Goal: Task Accomplishment & Management: Complete application form

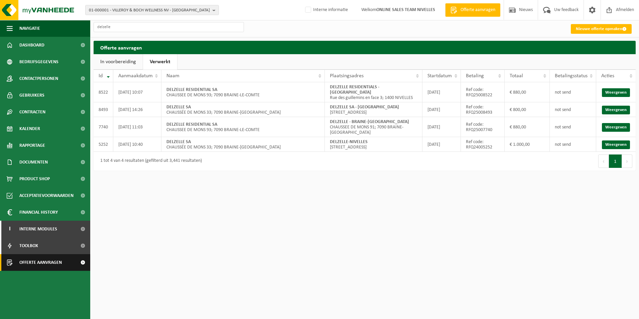
click at [48, 260] on span "Offerte aanvragen" at bounding box center [40, 262] width 42 height 17
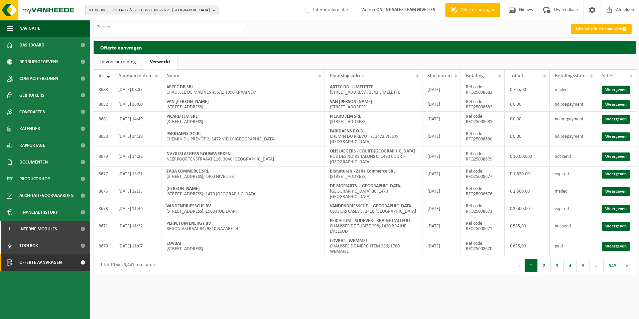
click at [139, 28] on input "text" at bounding box center [169, 27] width 150 height 10
click at [146, 9] on span "01-000001 - VILLEROY & BOCH WELLNESS NV - [GEOGRAPHIC_DATA]" at bounding box center [149, 10] width 121 height 10
type input "SCHONNE"
click at [144, 32] on strong "SCHONNE" at bounding box center [138, 31] width 18 height 4
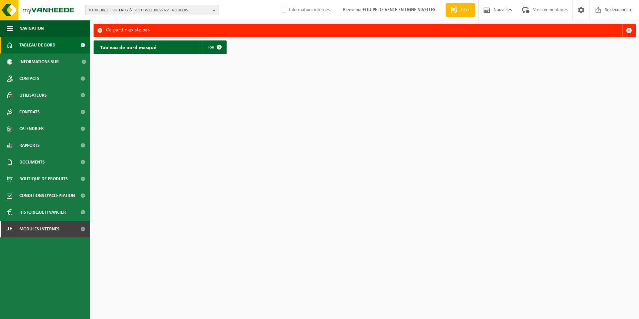
click at [136, 6] on span "01-000001 - VILLEROY & BOCH WELLNESS NV - ROULERS" at bounding box center [149, 10] width 121 height 10
click at [137, 19] on input "text" at bounding box center [152, 21] width 130 height 8
type input "SCHONNE"
click at [140, 29] on strong "SCHONNE »." at bounding box center [139, 31] width 22 height 4
click at [132, 8] on span "01-000001 - VILLEROY & BOCH WELLNESS NV - ROULERS" at bounding box center [149, 10] width 121 height 10
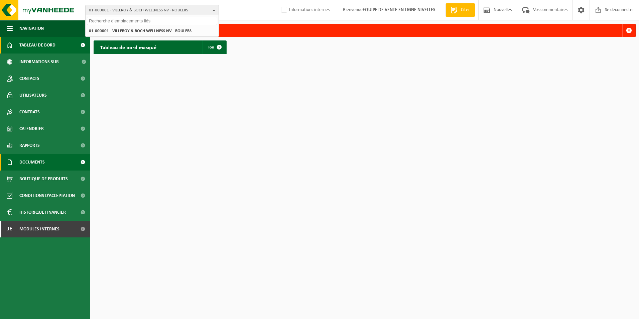
click at [33, 162] on span "Documents" at bounding box center [31, 162] width 25 height 17
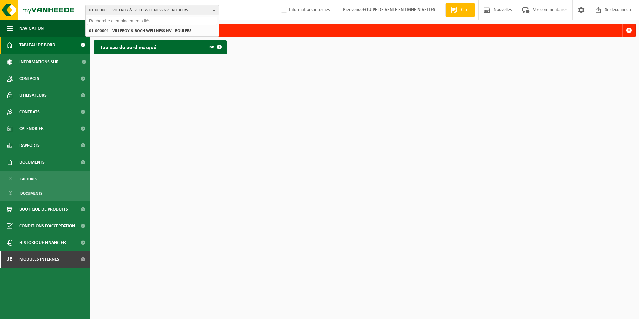
click at [120, 6] on span "01-000001 - VILLEROY & BOCH WELLNESS NV - ROULERS" at bounding box center [149, 10] width 121 height 10
click at [127, 11] on span "01-000001 - VILLEROY & BOCH WELLNESS NV - ROULERS" at bounding box center [149, 10] width 121 height 10
type input "SCHONNE"
click at [134, 29] on strong "SCHONNE »." at bounding box center [139, 31] width 22 height 4
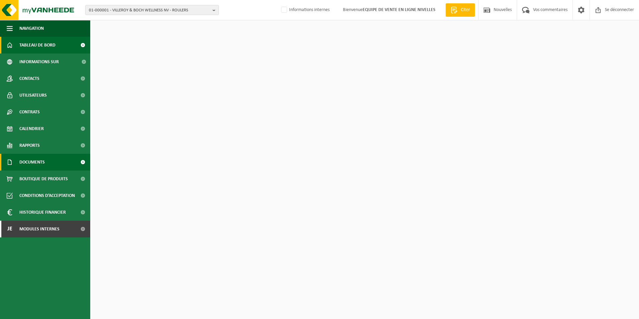
click at [30, 163] on span "Documents" at bounding box center [31, 162] width 25 height 17
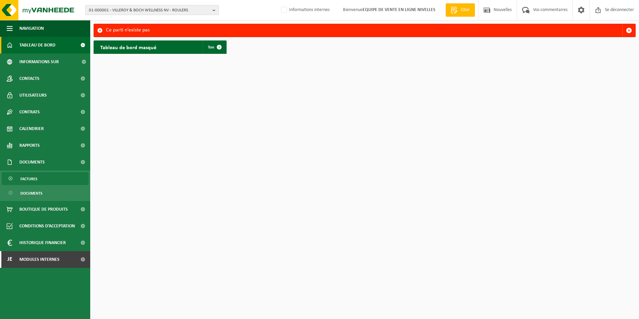
click at [25, 178] on span "Factures" at bounding box center [28, 179] width 17 height 13
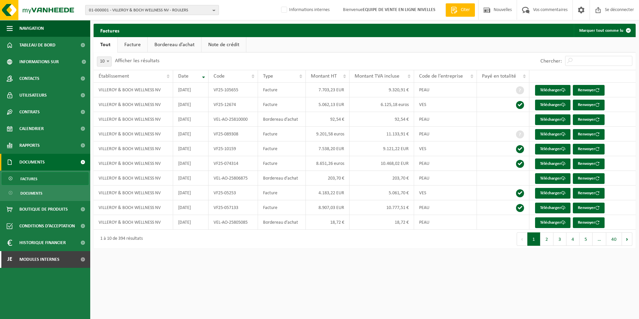
click at [107, 13] on span "01-000001 - VILLEROY & BOCH WELLNESS NV - ROULERS" at bounding box center [149, 10] width 121 height 10
click at [89, 22] on input "BOUTE" at bounding box center [152, 21] width 130 height 8
click at [105, 18] on input "LE BOUTE" at bounding box center [152, 21] width 130 height 8
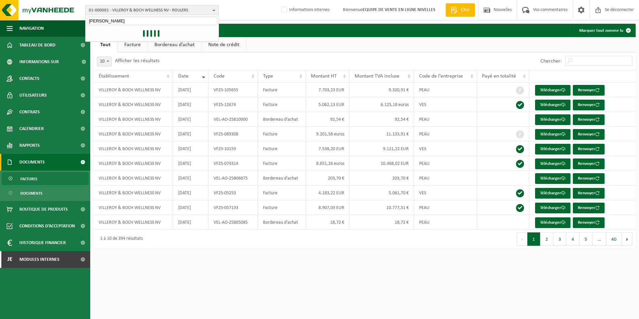
type input "LE BOUTTE"
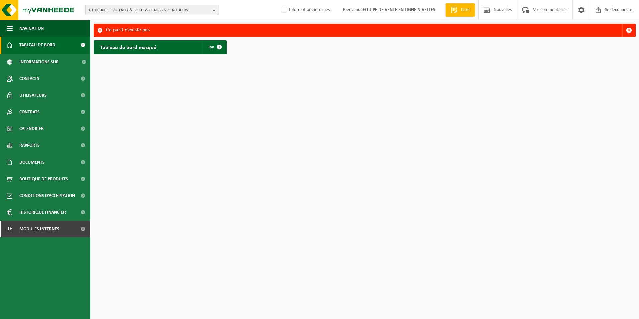
click at [144, 8] on span "01-000001 - VILLEROY & BOCH WELLNESS NV - ROULERS" at bounding box center [149, 10] width 121 height 10
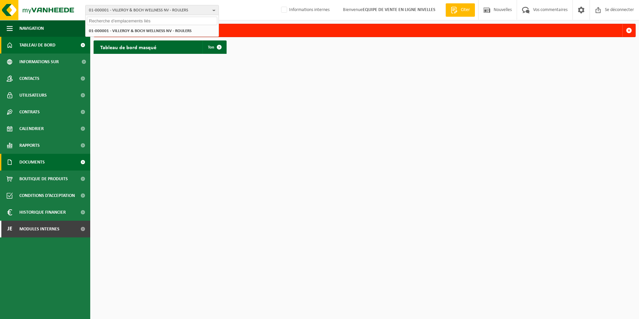
click at [38, 162] on span "Documents" at bounding box center [31, 162] width 25 height 17
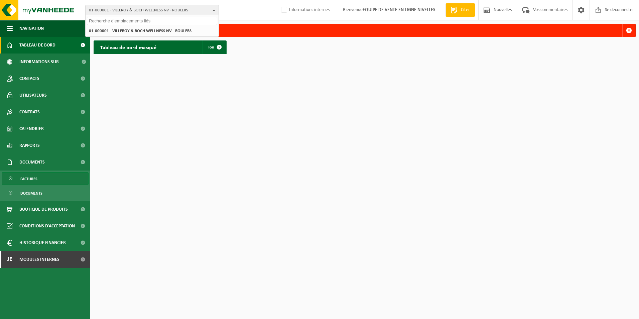
click at [34, 181] on span "Factures" at bounding box center [28, 179] width 17 height 13
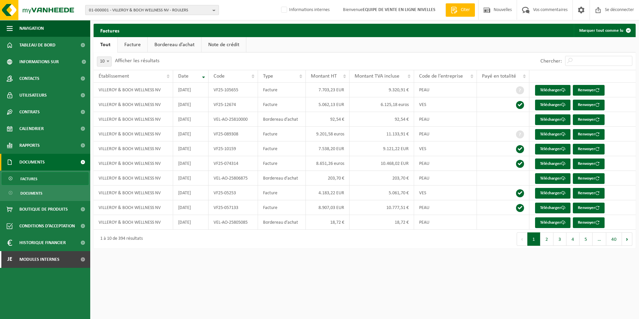
click at [144, 11] on span "01-000001 - VILLEROY & BOCH WELLNESS NV - ROULERS" at bounding box center [149, 10] width 121 height 10
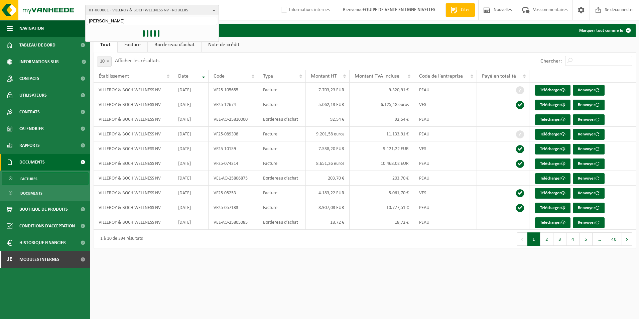
type input "LE BOUTTE"
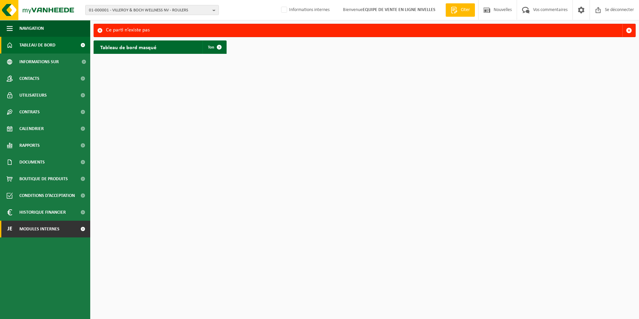
click at [49, 226] on span "Modules internes" at bounding box center [39, 229] width 40 height 17
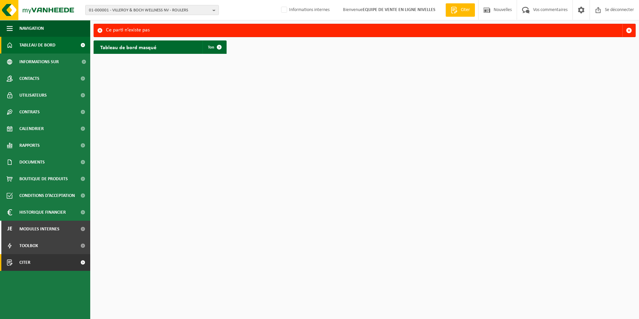
click at [36, 259] on link "Citer" at bounding box center [45, 262] width 90 height 17
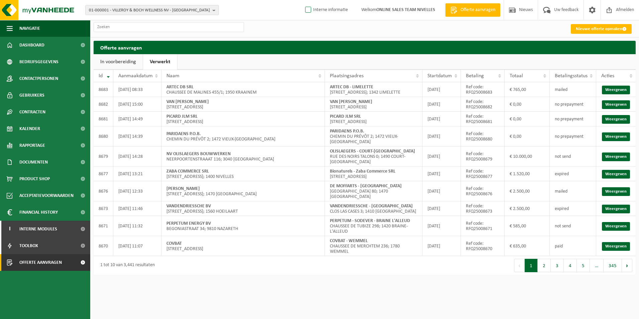
click at [327, 6] on label "Interne informatie" at bounding box center [326, 10] width 44 height 10
click at [303, 0] on input "Interne informatie" at bounding box center [303, 0] width 0 height 0
checkbox input "true"
click at [595, 29] on link "Nieuwe offerte opmaken" at bounding box center [601, 29] width 61 height 10
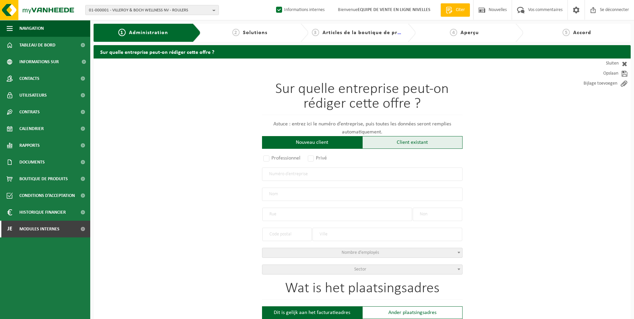
click at [386, 146] on div "Client existant" at bounding box center [412, 142] width 100 height 13
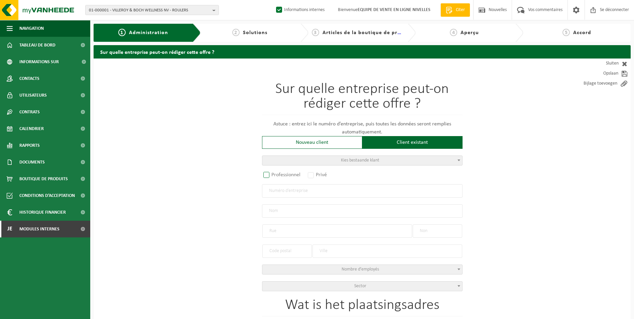
click at [290, 171] on label "Professionnel" at bounding box center [282, 174] width 40 height 9
click at [278, 173] on input "Professionnel" at bounding box center [275, 175] width 4 height 4
radio input "true"
click at [296, 191] on input "text" at bounding box center [362, 190] width 201 height 13
type input "0776161138"
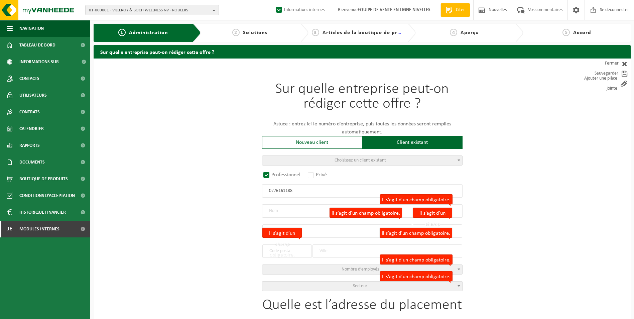
radio input "false"
select select
type input "VAN BELLE, PASCAL"
type input "RUE LONGCHAMPS"
type input "30"
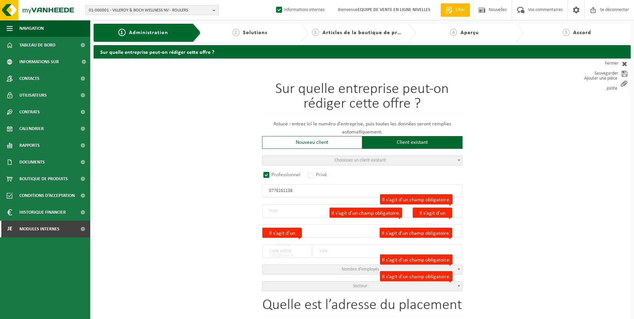
type input "1470"
type input "GENAPPE"
type input "2060952070"
radio input "true"
select select "125955"
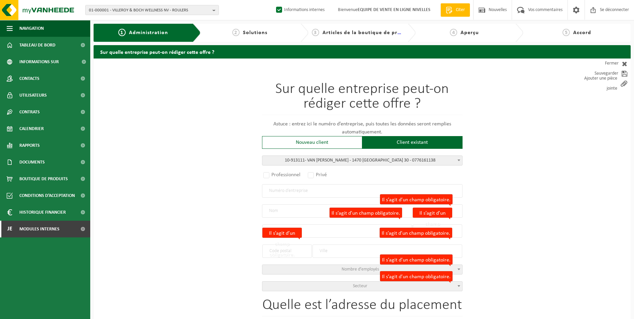
type input "0776.161.138"
type input "VAN BELLE PASCAL"
type input "RUE LONGCHAMPS"
type input "30"
type input "1470"
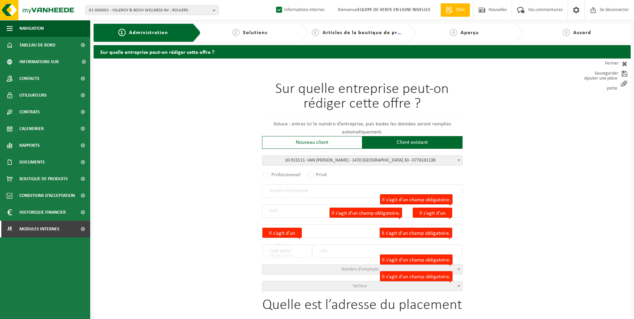
type input "BAISY-THY"
select select "323"
type input "VAN BELLE PASCAL"
type input "BAISY-THY"
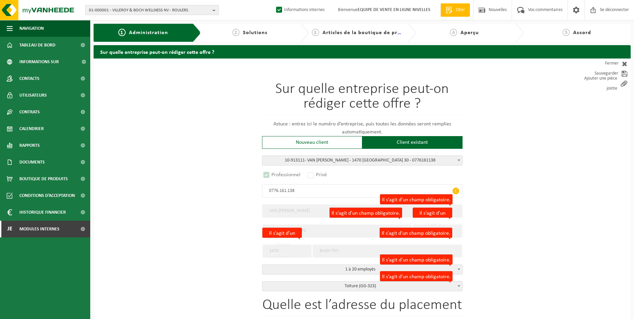
select select "D"
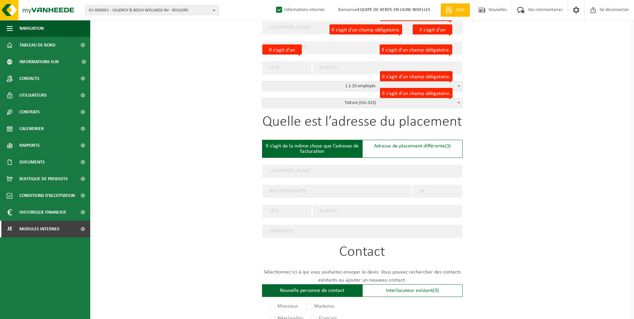
scroll to position [201, 0]
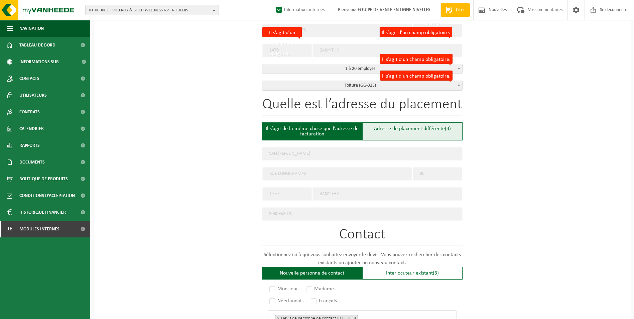
click at [413, 128] on font "Adresse de placement différente" at bounding box center [409, 128] width 71 height 5
type input "Werf -"
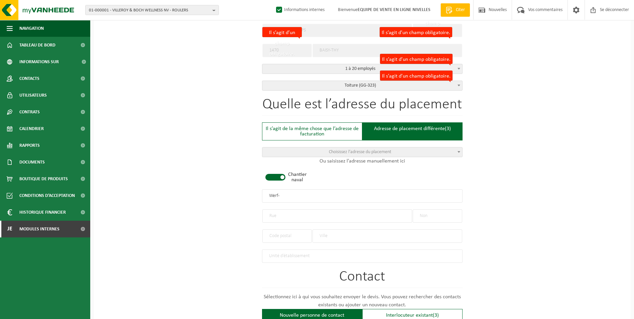
click at [281, 175] on span at bounding box center [275, 177] width 20 height 7
click at [304, 216] on input "text" at bounding box center [337, 215] width 150 height 13
type input "AVENUE KERSDEEK"
click at [437, 215] on input "text" at bounding box center [437, 215] width 49 height 13
type input "325A"
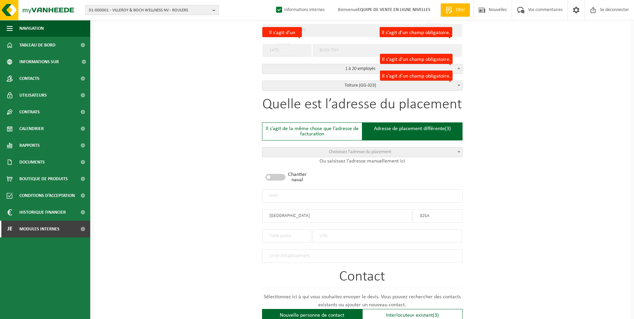
click at [325, 234] on input "text" at bounding box center [388, 235] width 150 height 13
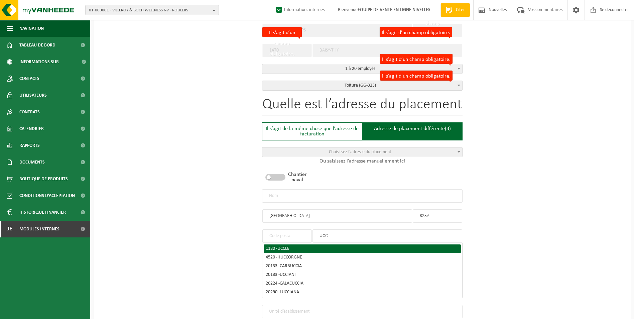
type input "UCC"
click at [317, 246] on div "1180 - UCCLE" at bounding box center [362, 248] width 193 height 5
type input "1180"
type input "UCCLE"
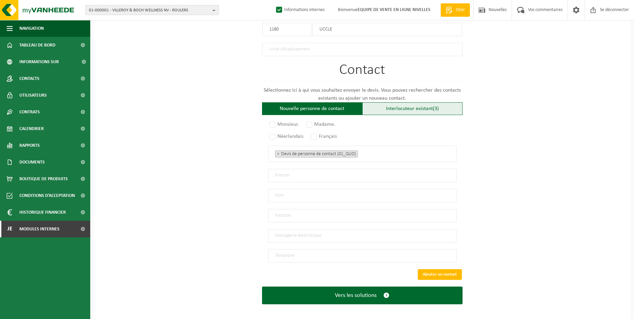
scroll to position [408, 0]
click at [416, 106] on font "Interlocuteur existant" at bounding box center [409, 108] width 47 height 5
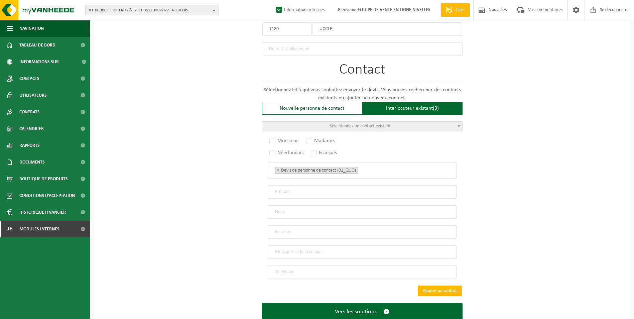
click at [386, 124] on span "Sélectionnez un contact existant" at bounding box center [360, 126] width 61 height 5
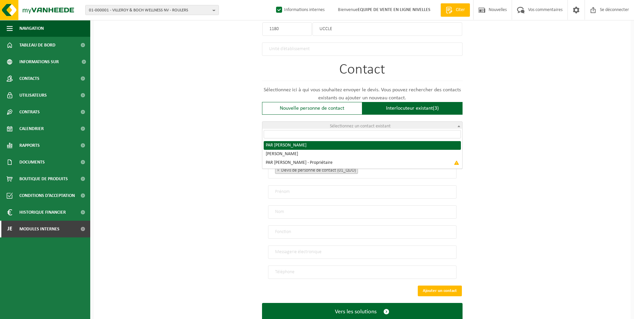
radio input "true"
select select "{"code":"10-913116","firstname":"PASCAL","surname":"VAN BELLE","gender":"Male",…"
type input "PASCAL"
type input "VAN BELLE"
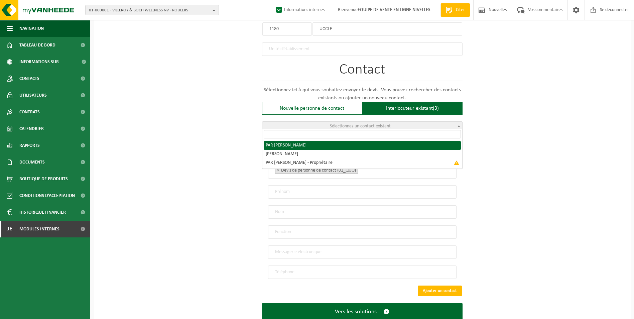
type input "toituresvanbelle@gmail.com"
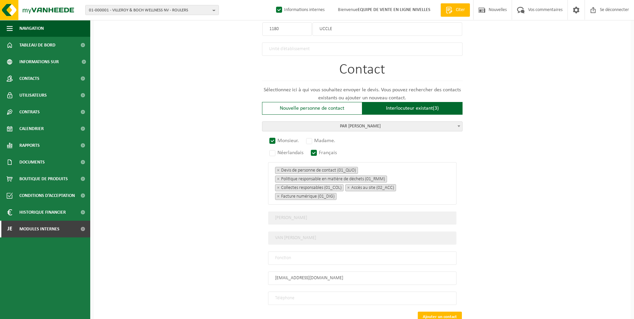
click at [325, 294] on input "tel" at bounding box center [362, 298] width 189 height 13
type input "+32 475 73 06 52"
click at [303, 255] on input "text" at bounding box center [362, 257] width 189 height 13
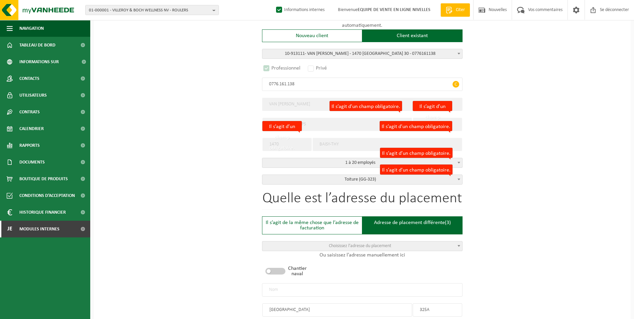
scroll to position [140, 0]
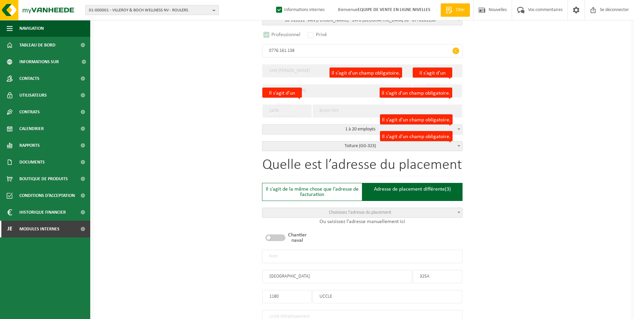
type input "CONTACT"
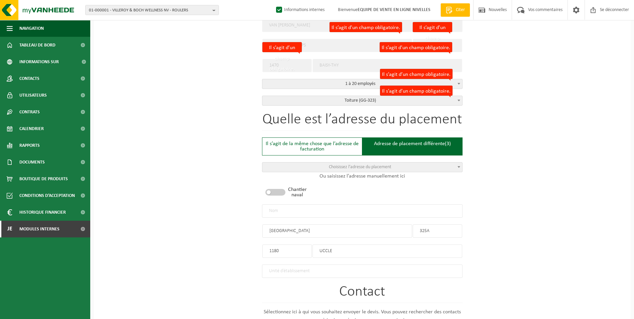
scroll to position [174, 0]
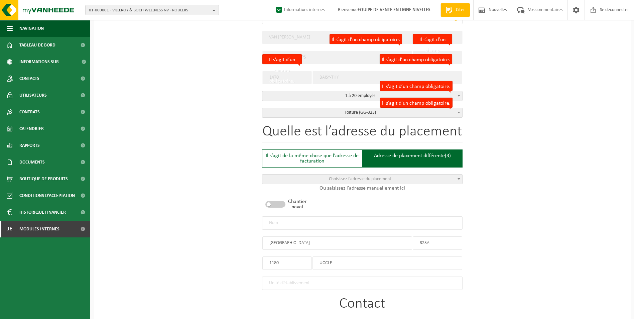
click at [320, 217] on input "text" at bounding box center [362, 222] width 201 height 13
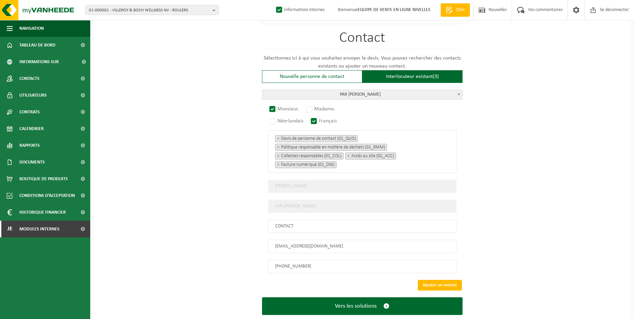
scroll to position [441, 0]
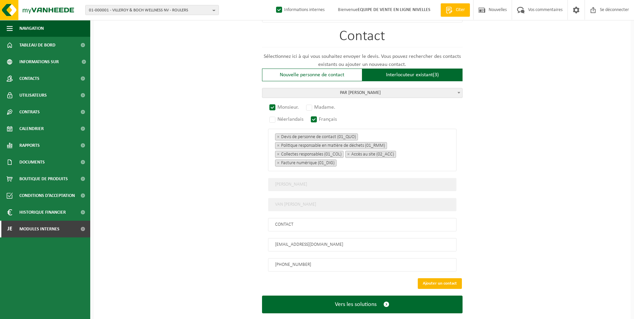
type input "VAN [PERSON_NAME]-UCCLE"
click at [447, 280] on button "Ajouter un contact" at bounding box center [440, 283] width 44 height 11
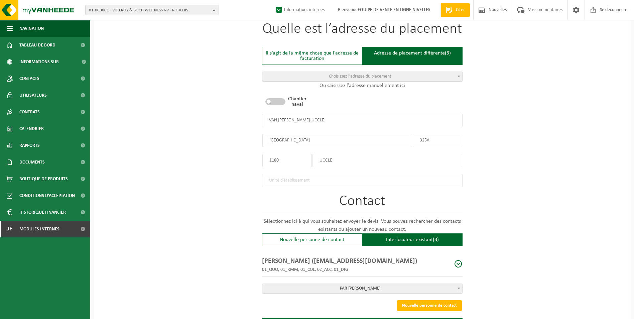
scroll to position [310, 0]
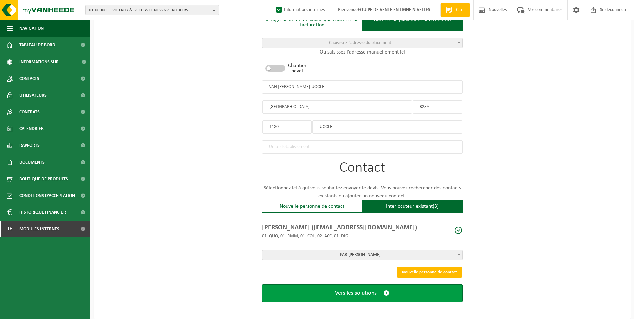
click at [367, 293] on span "Vers les solutions" at bounding box center [356, 293] width 42 height 7
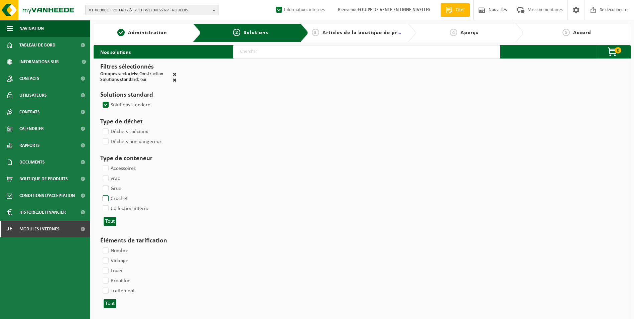
click at [106, 198] on label "Crochet" at bounding box center [114, 199] width 26 height 10
click at [100, 194] on input "Crochet" at bounding box center [100, 193] width 0 height 0
checkbox input "true"
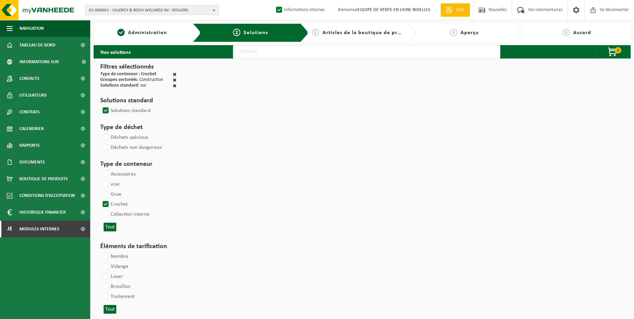
select select
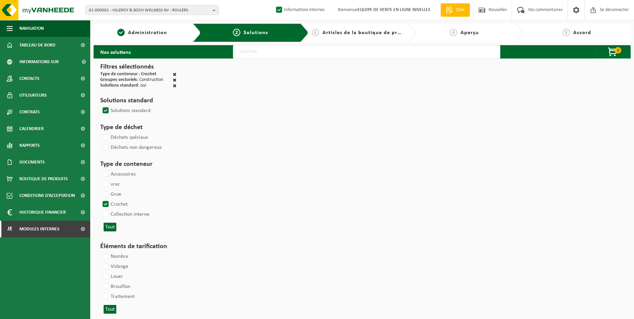
select select
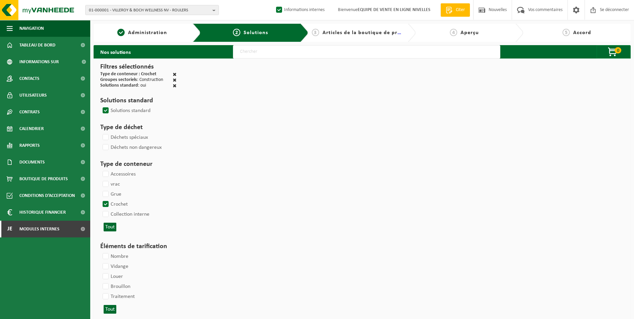
select select
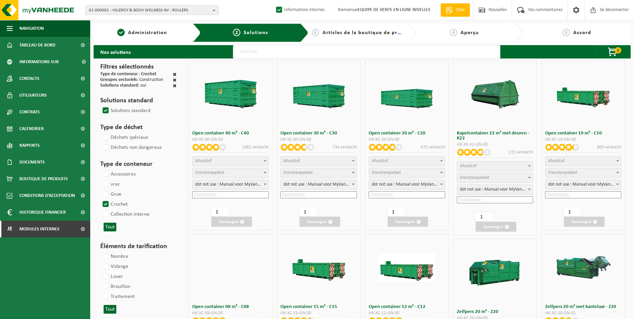
select select
select select "25"
select select
select select "197"
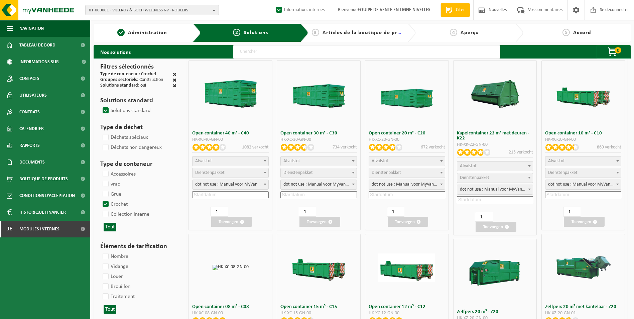
select select "25"
select select "8"
select select "25"
select select "7"
select select "25"
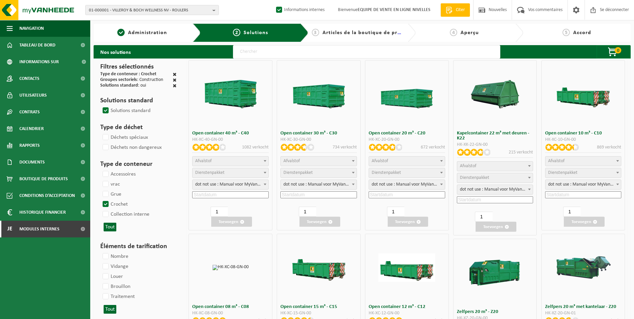
select select "7"
select select "25"
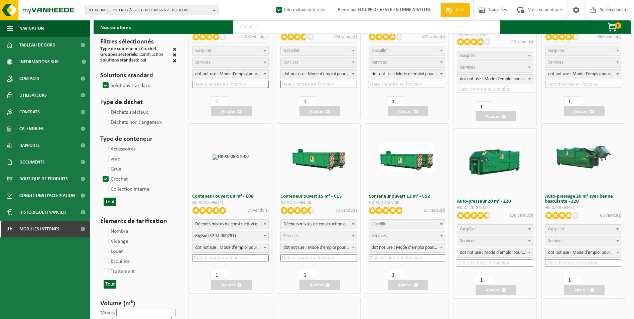
scroll to position [167, 0]
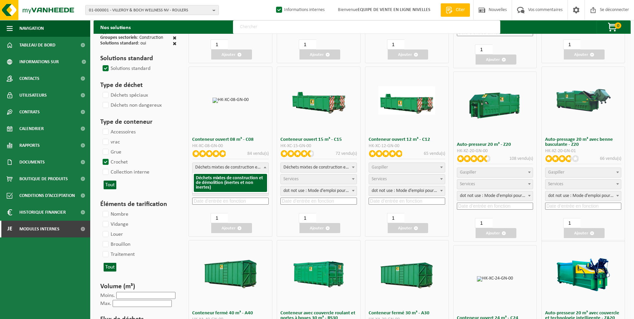
click at [259, 169] on span "Déchets mixtes de construction et de démolition (inertes et non inertes)" at bounding box center [231, 167] width 76 height 9
select select
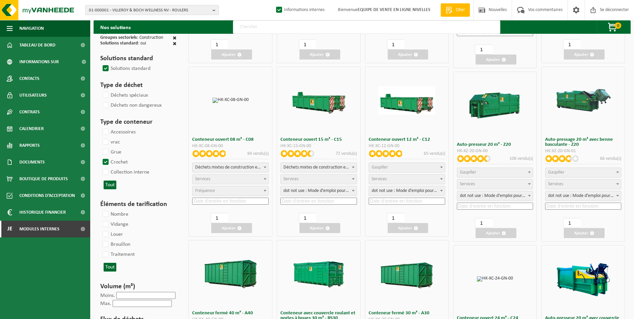
select select "197"
select select "25"
click at [230, 200] on input at bounding box center [230, 201] width 77 height 7
click at [253, 169] on span "Déchets mixtes de construction et de démolition (inertes et non inertes)" at bounding box center [231, 167] width 76 height 9
select select
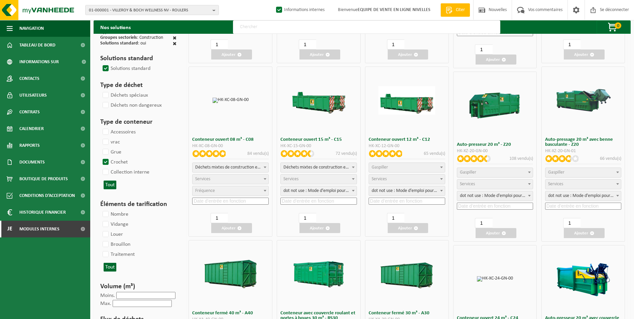
select select
select select "197"
select select "25"
click at [228, 201] on input at bounding box center [230, 201] width 77 height 7
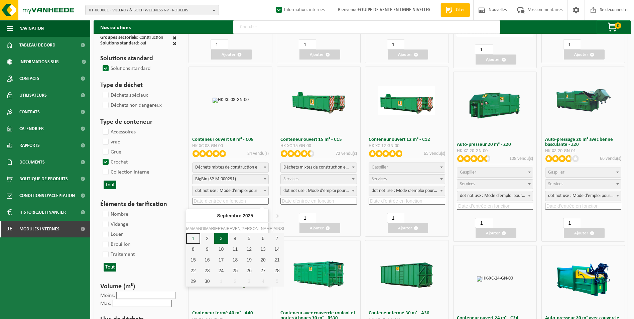
click at [215, 240] on div "3" at bounding box center [221, 238] width 14 height 11
type input "2025-09-03"
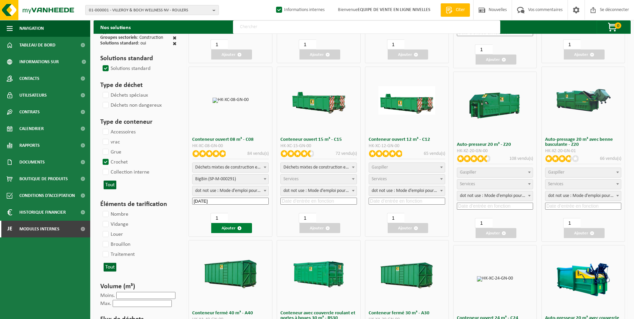
click at [235, 226] on font "Ajouter" at bounding box center [229, 228] width 14 height 4
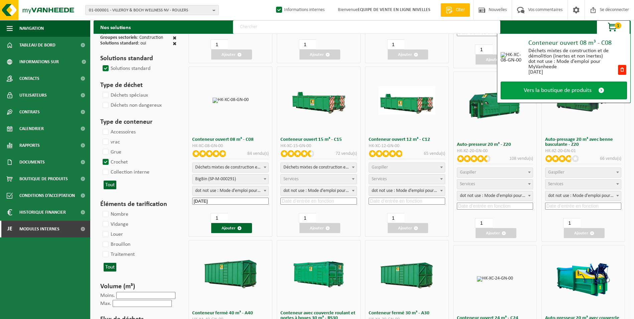
click at [555, 91] on span "Vers la boutique de produits" at bounding box center [558, 90] width 68 height 7
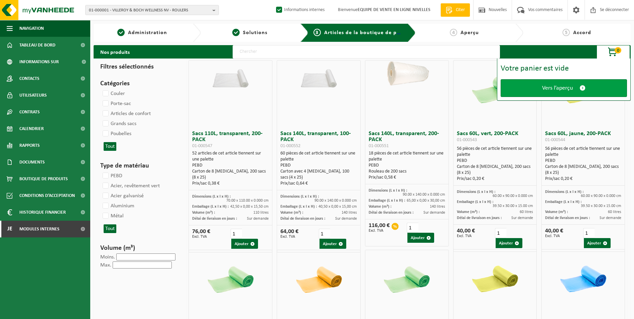
click at [555, 90] on span "Vers l’aperçu" at bounding box center [557, 88] width 31 height 7
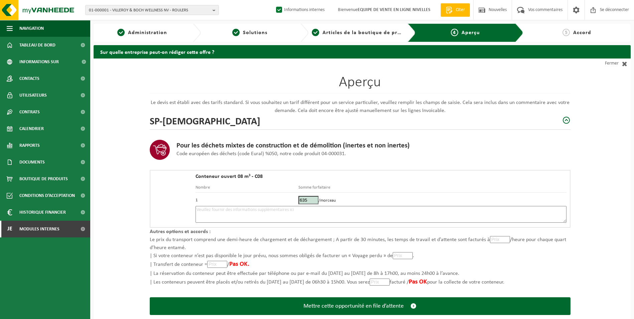
click at [249, 211] on textarea at bounding box center [381, 214] width 371 height 17
type textarea "p"
click at [244, 212] on textarea "Placement" at bounding box center [381, 214] width 371 height 17
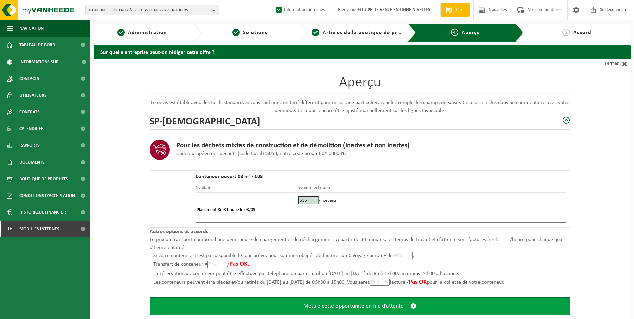
type textarea "Placement 8m3 brique le 03/09"
click at [351, 304] on span "Mettre cette opportunité en file d’attente" at bounding box center [354, 306] width 100 height 7
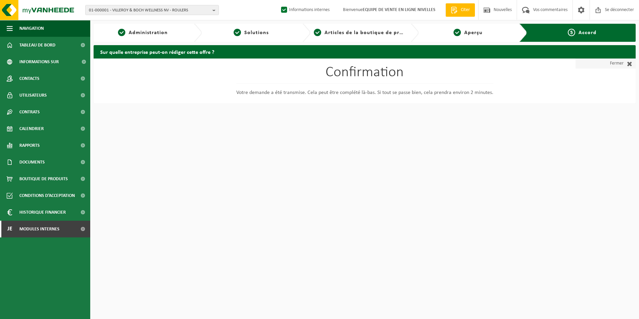
click at [620, 64] on font "Fermer" at bounding box center [617, 64] width 14 height 10
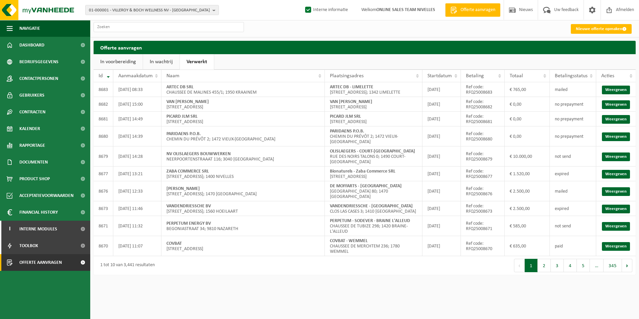
click at [162, 60] on link "In wachtrij" at bounding box center [161, 61] width 36 height 15
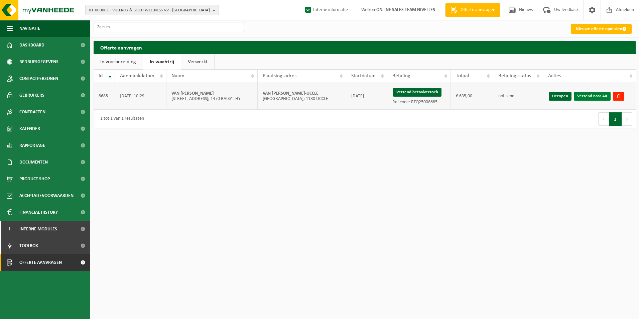
click at [601, 95] on link "Verzend naar AX" at bounding box center [592, 96] width 37 height 9
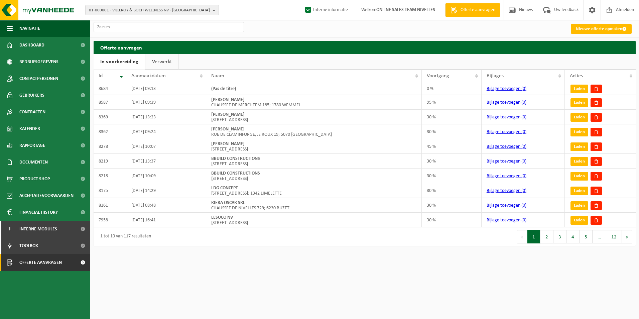
click at [164, 61] on link "Verwerkt" at bounding box center [161, 61] width 33 height 15
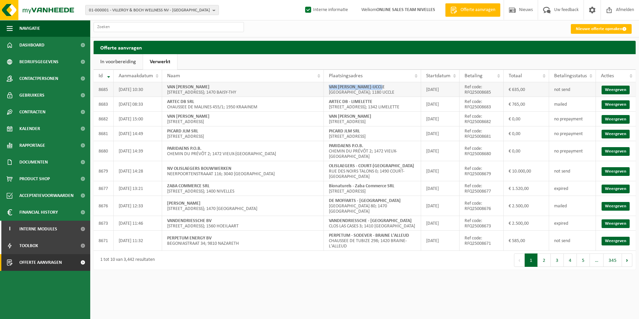
drag, startPoint x: 331, startPoint y: 86, endPoint x: 384, endPoint y: 84, distance: 53.5
click at [384, 84] on td "VAN [PERSON_NAME]-[GEOGRAPHIC_DATA][STREET_ADDRESS]; 1180 UCCLE" at bounding box center [372, 89] width 97 height 15
copy strong "VAN [PERSON_NAME]-UCCLE"
